Goal: Information Seeking & Learning: Learn about a topic

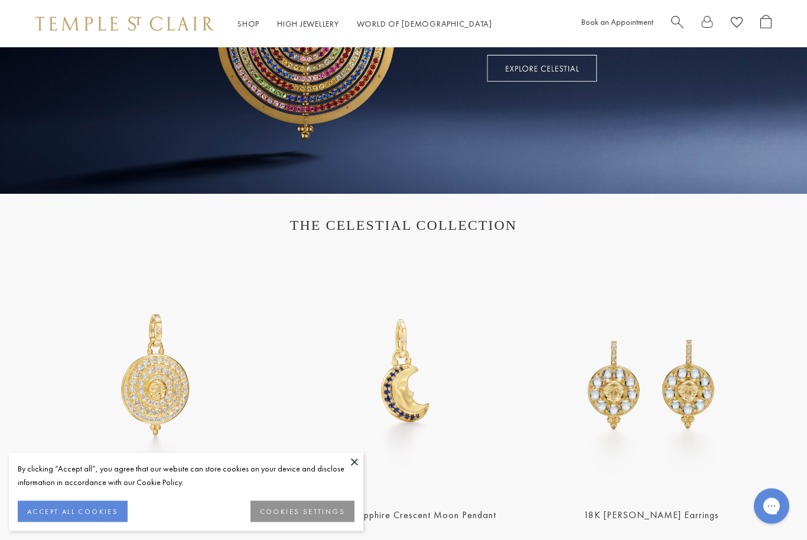
scroll to position [238, 0]
click at [352, 471] on button at bounding box center [355, 462] width 18 height 18
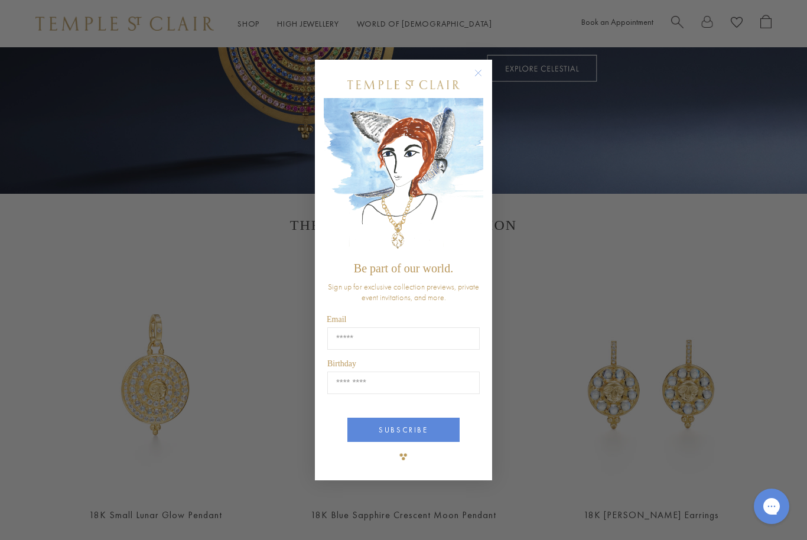
click at [481, 80] on circle "Close dialog" at bounding box center [479, 73] width 14 height 14
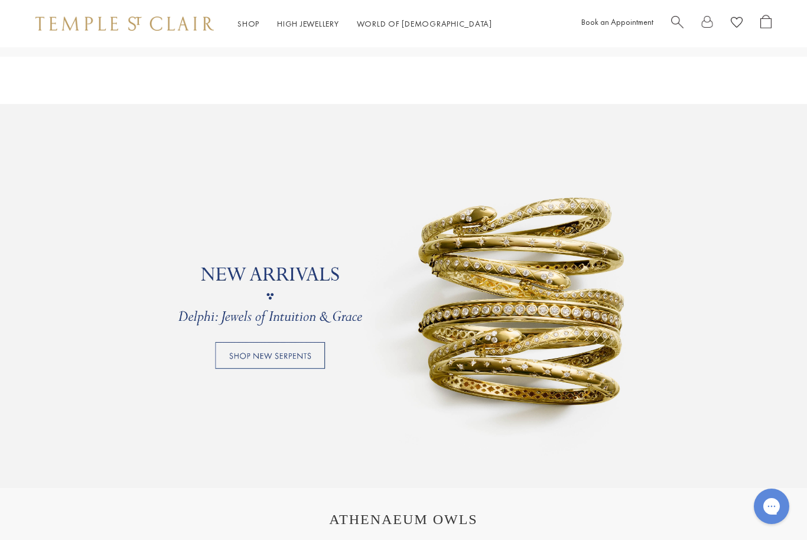
scroll to position [787, 0]
click at [228, 357] on link at bounding box center [403, 297] width 807 height 384
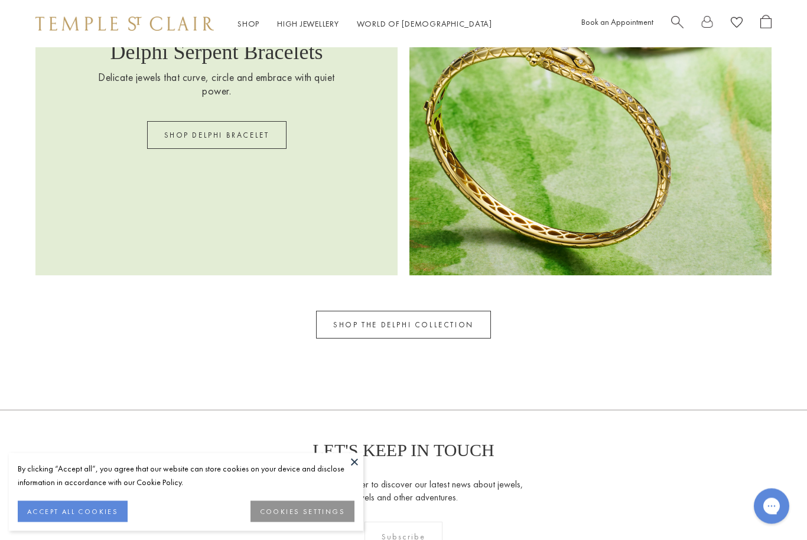
scroll to position [1631, 0]
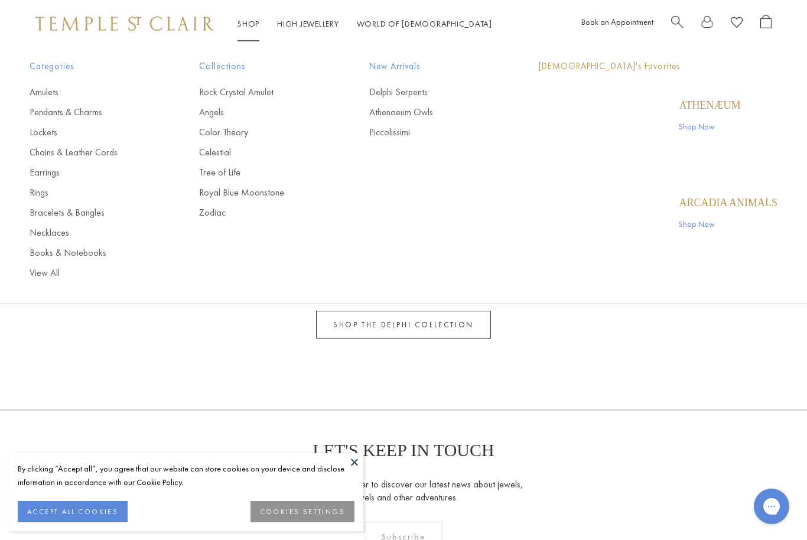
click at [251, 29] on link "Shop Shop" at bounding box center [249, 23] width 22 height 11
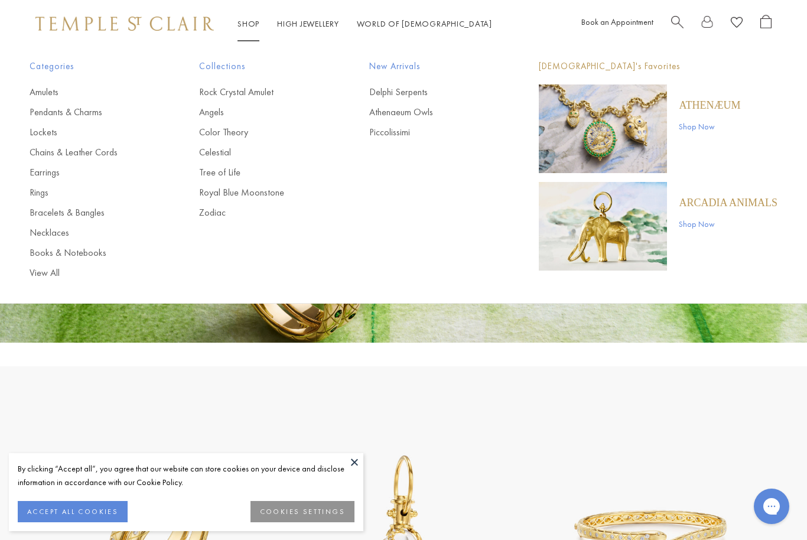
click at [653, 229] on img "Main navigation" at bounding box center [603, 226] width 128 height 89
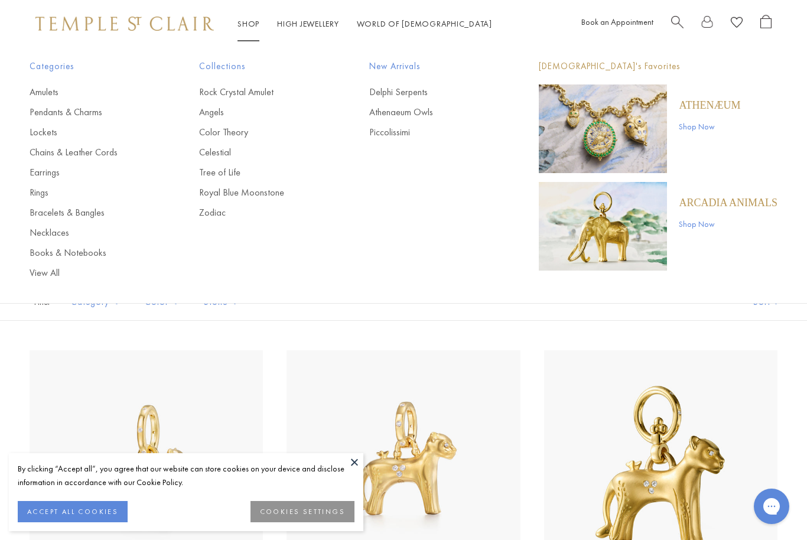
click at [43, 116] on link "Pendants & Charms" at bounding box center [91, 112] width 122 height 13
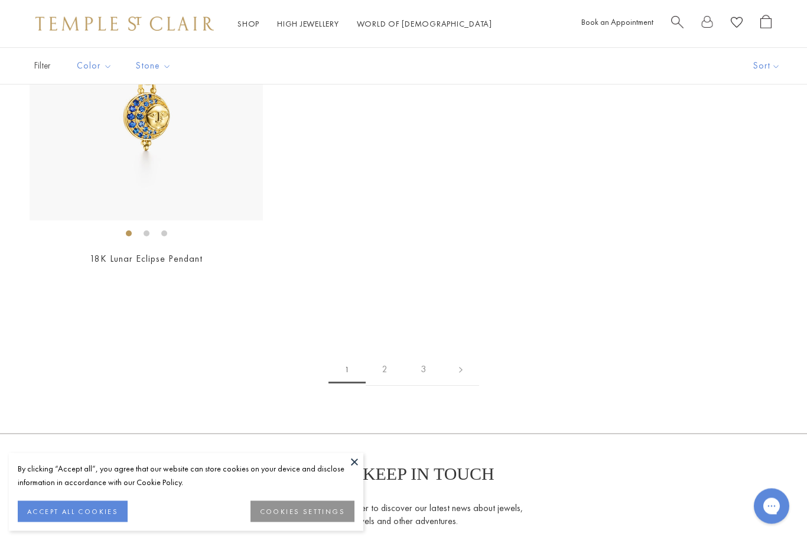
scroll to position [7176, 0]
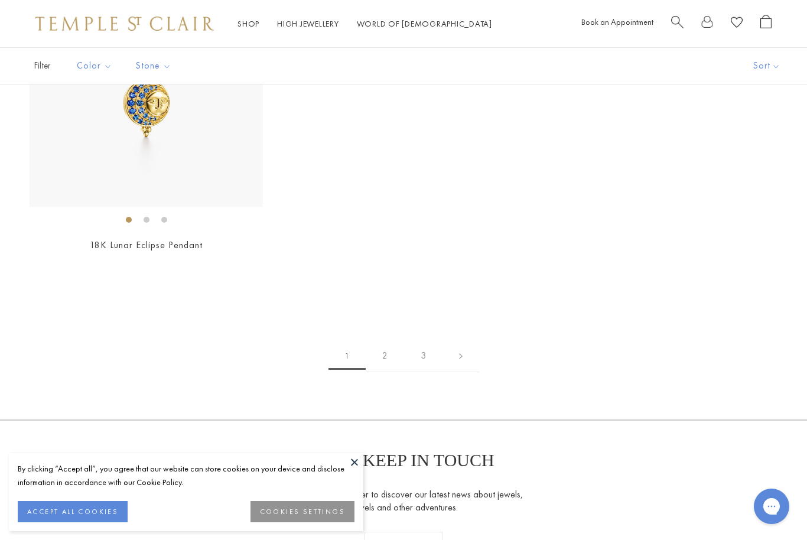
click at [392, 349] on link "2" at bounding box center [385, 356] width 38 height 33
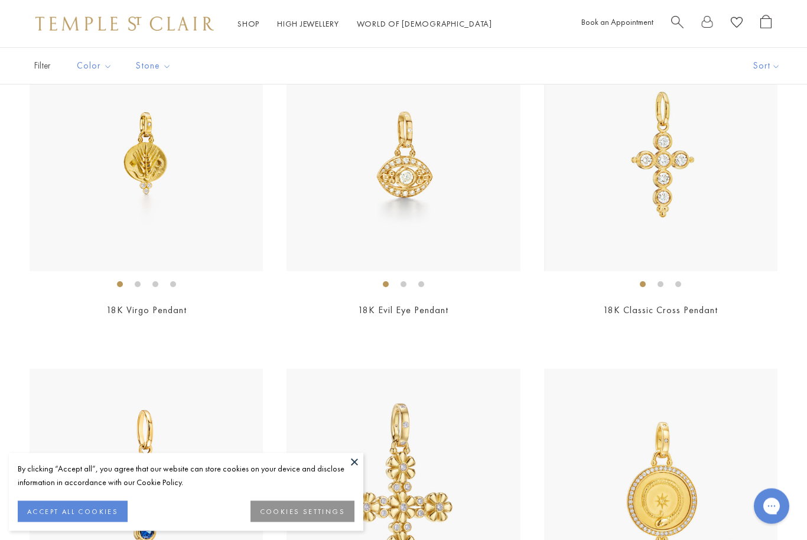
scroll to position [1472, 0]
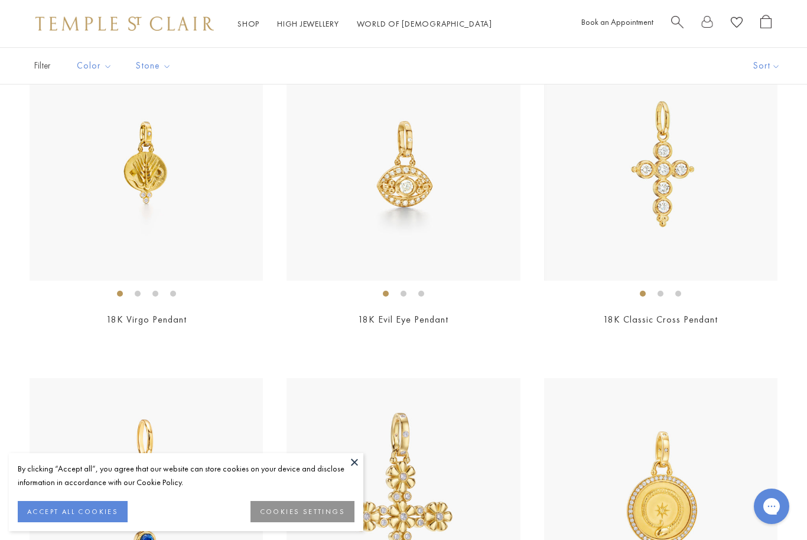
click at [444, 201] on img at bounding box center [403, 163] width 233 height 233
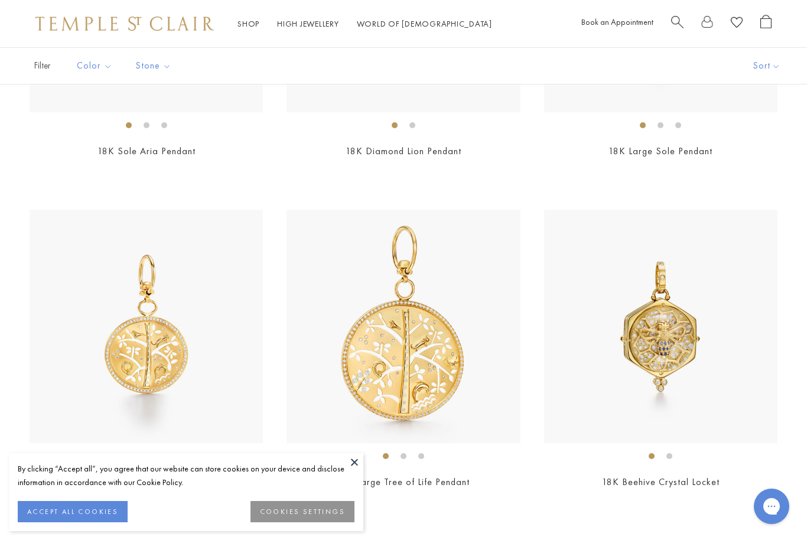
scroll to position [4952, 0]
click at [355, 471] on button at bounding box center [355, 462] width 18 height 18
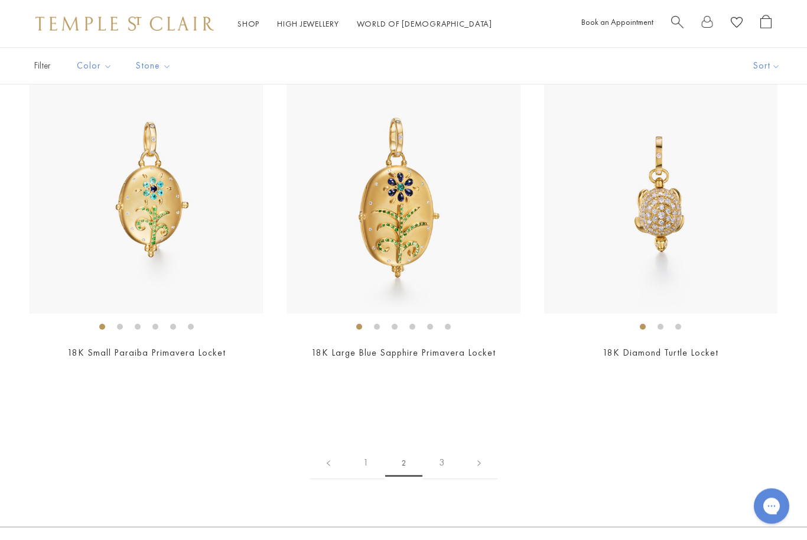
scroll to position [6097, 0]
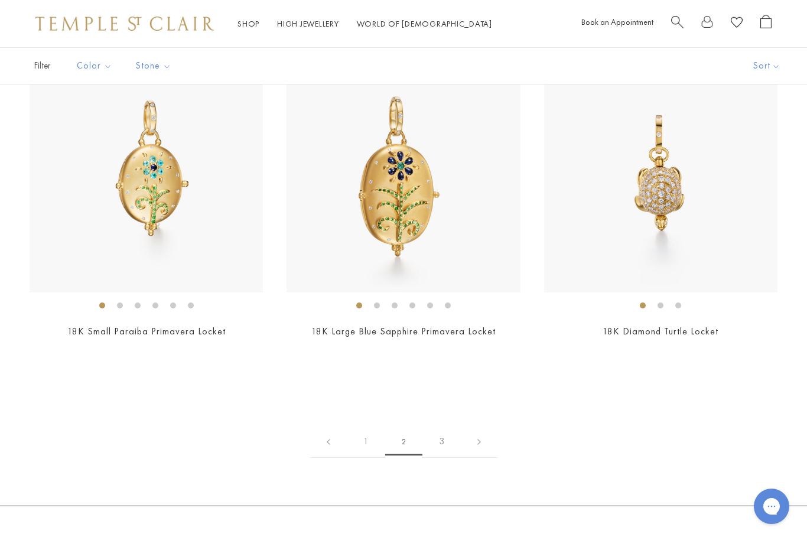
click at [441, 437] on link "3" at bounding box center [442, 442] width 38 height 33
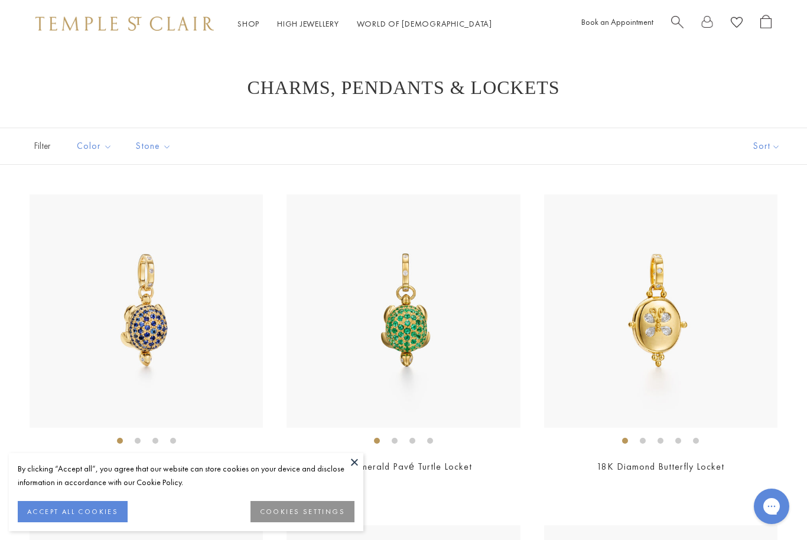
click at [244, 25] on link "Shop Shop" at bounding box center [249, 23] width 22 height 11
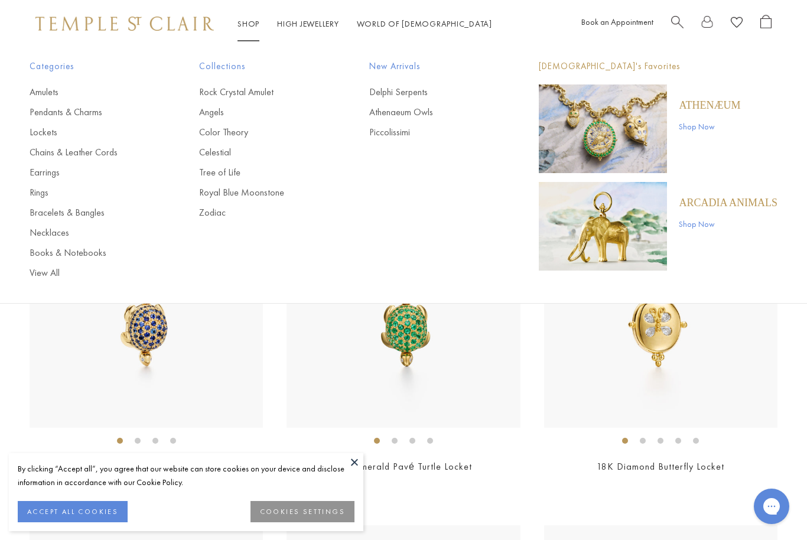
click at [53, 238] on link "Necklaces" at bounding box center [91, 232] width 122 height 13
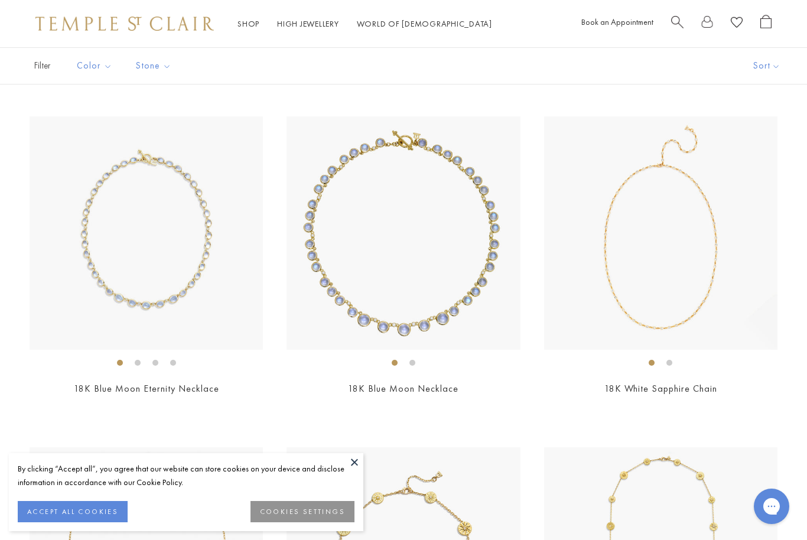
scroll to position [1725, 0]
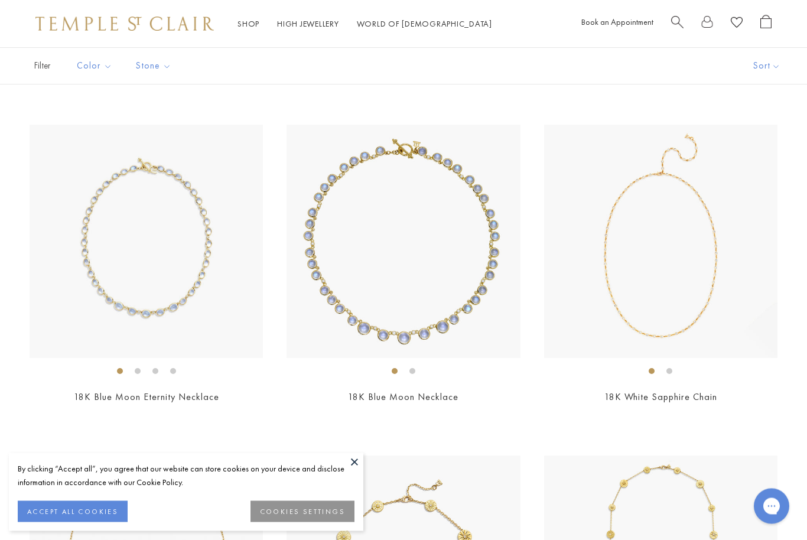
click at [243, 35] on div "Shop Shop Categories Amulets Pendants & Charms Lockets Chains & Leather Cords E…" at bounding box center [403, 23] width 807 height 47
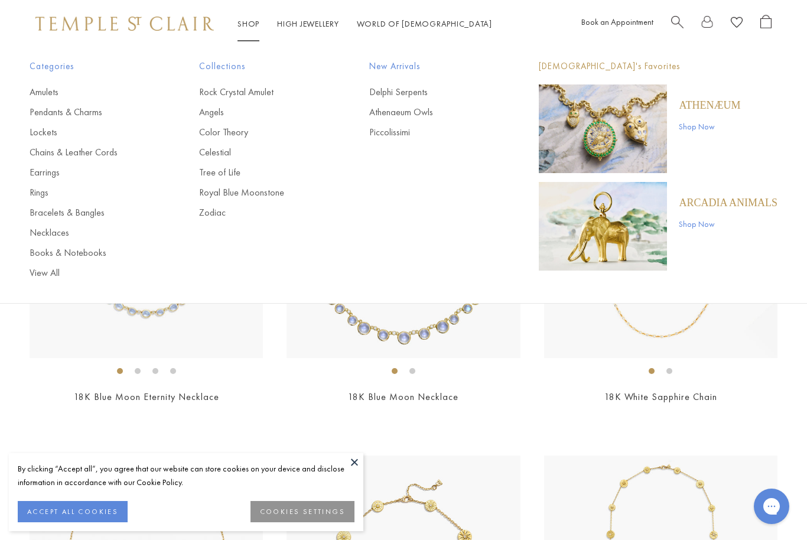
click at [224, 96] on link "Rock Crystal Amulet" at bounding box center [260, 92] width 122 height 13
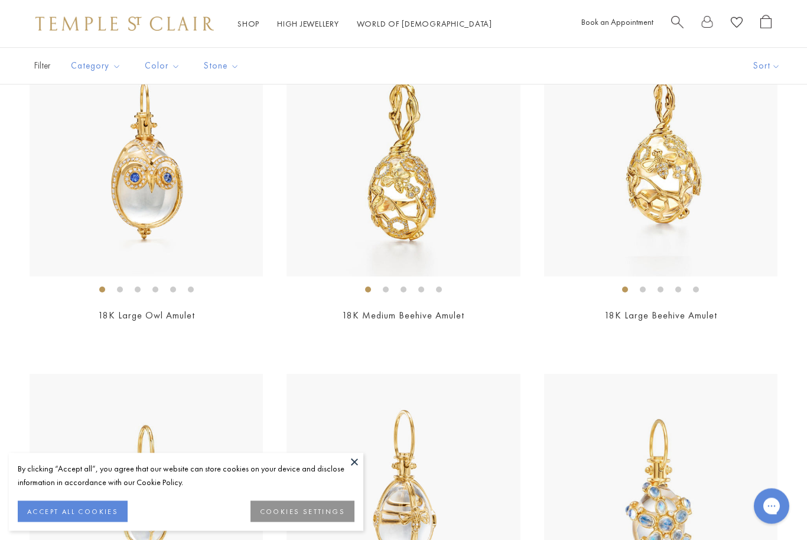
scroll to position [5473, 0]
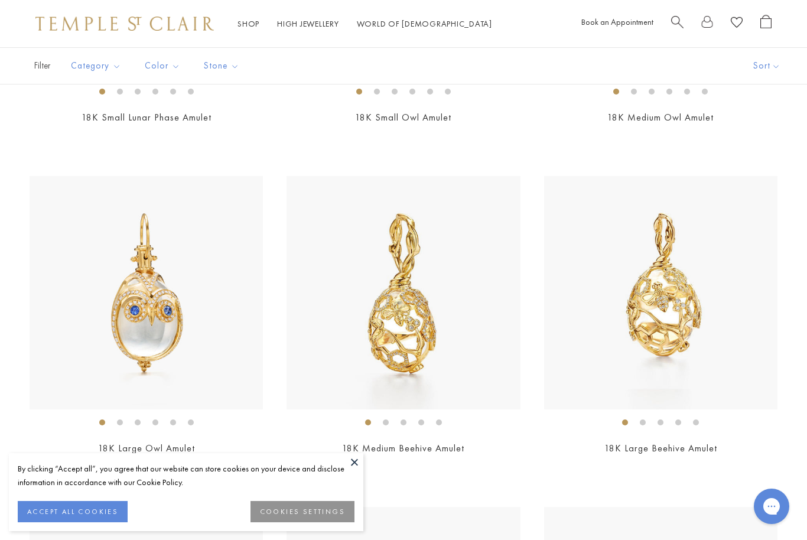
click at [349, 288] on img at bounding box center [403, 292] width 233 height 233
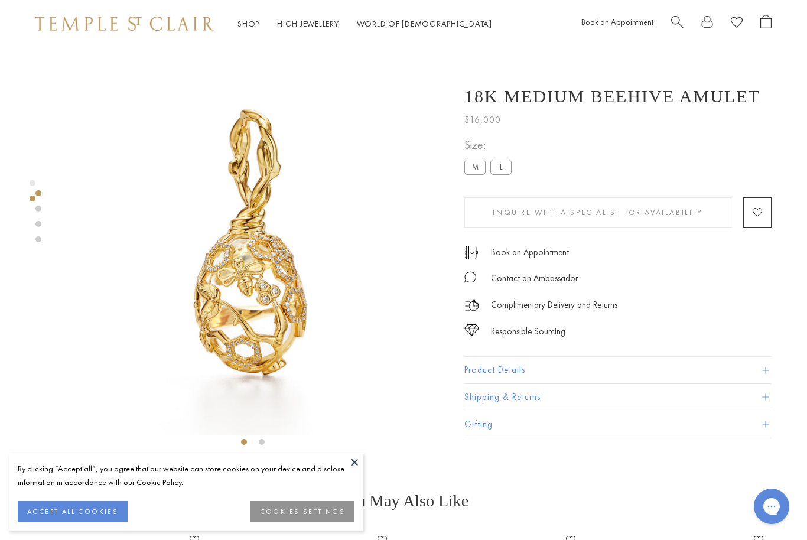
click at [249, 26] on link "Shop Shop" at bounding box center [249, 23] width 22 height 11
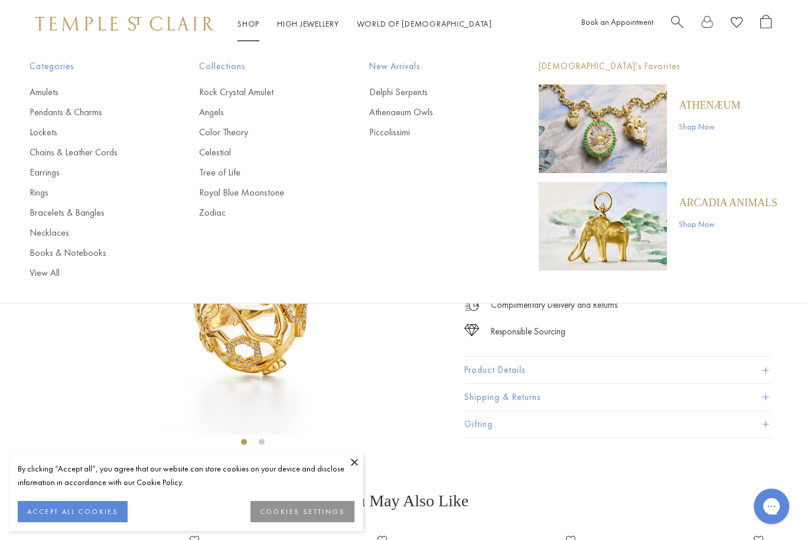
click at [38, 218] on link "Bracelets & Bangles" at bounding box center [91, 212] width 122 height 13
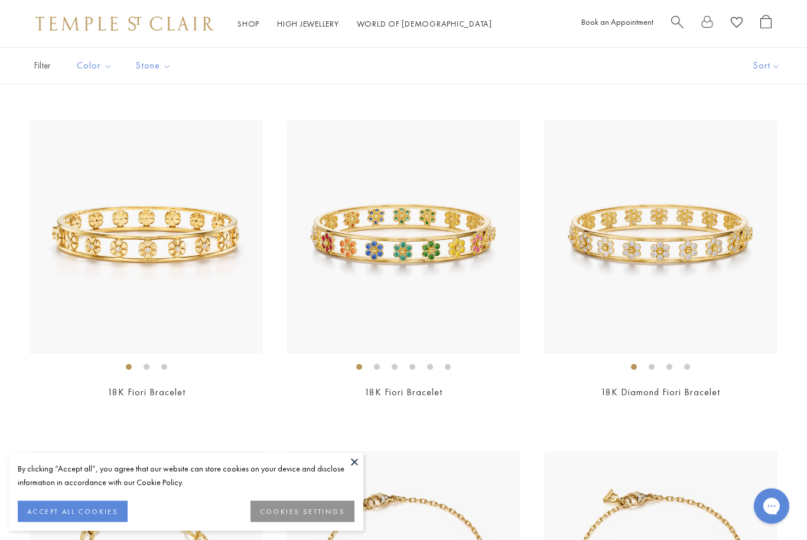
scroll to position [737, 0]
click at [709, 251] on img at bounding box center [660, 236] width 233 height 233
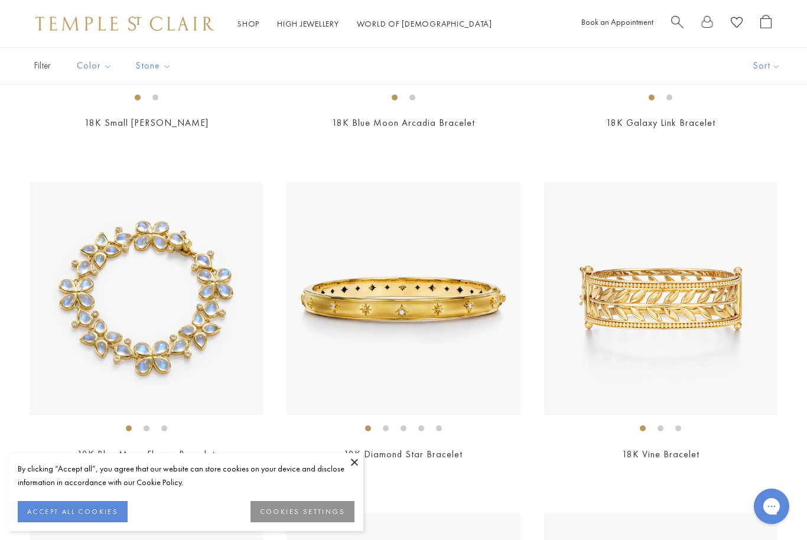
scroll to position [3327, 0]
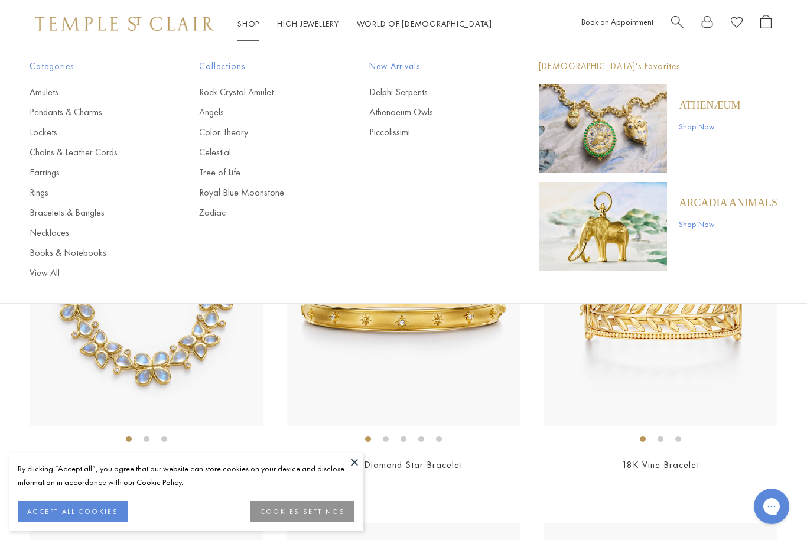
click at [41, 235] on link "Necklaces" at bounding box center [91, 232] width 122 height 13
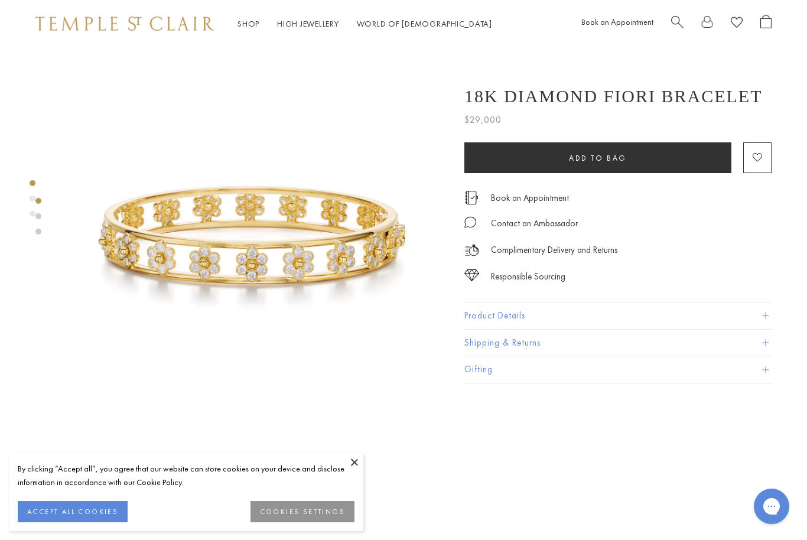
click at [662, 316] on button "Product Details" at bounding box center [618, 316] width 307 height 27
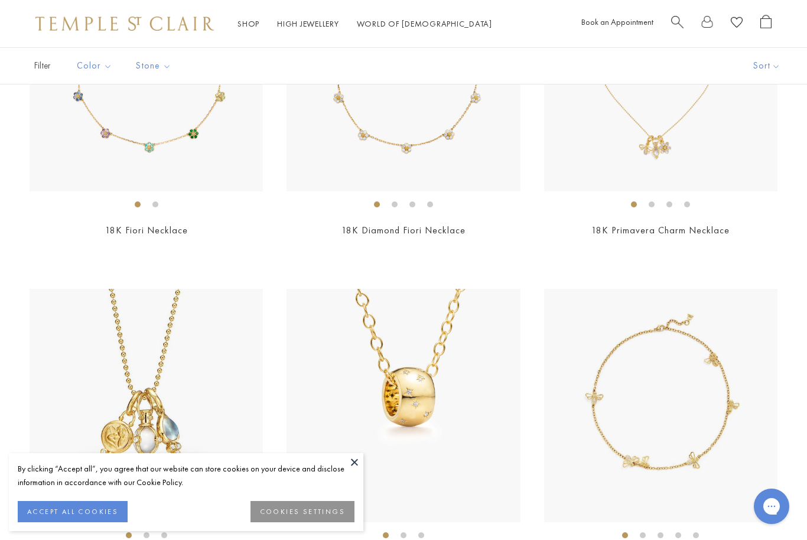
scroll to position [231, 0]
